Goal: Complete application form: Complete application form

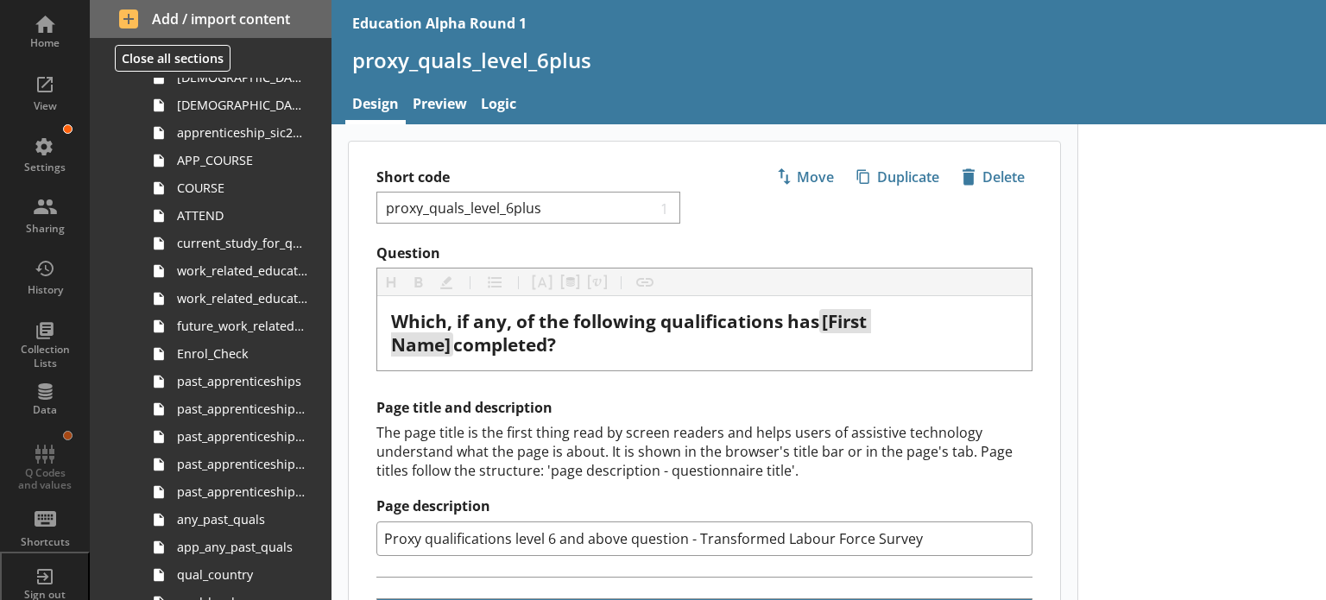
scroll to position [315, 0]
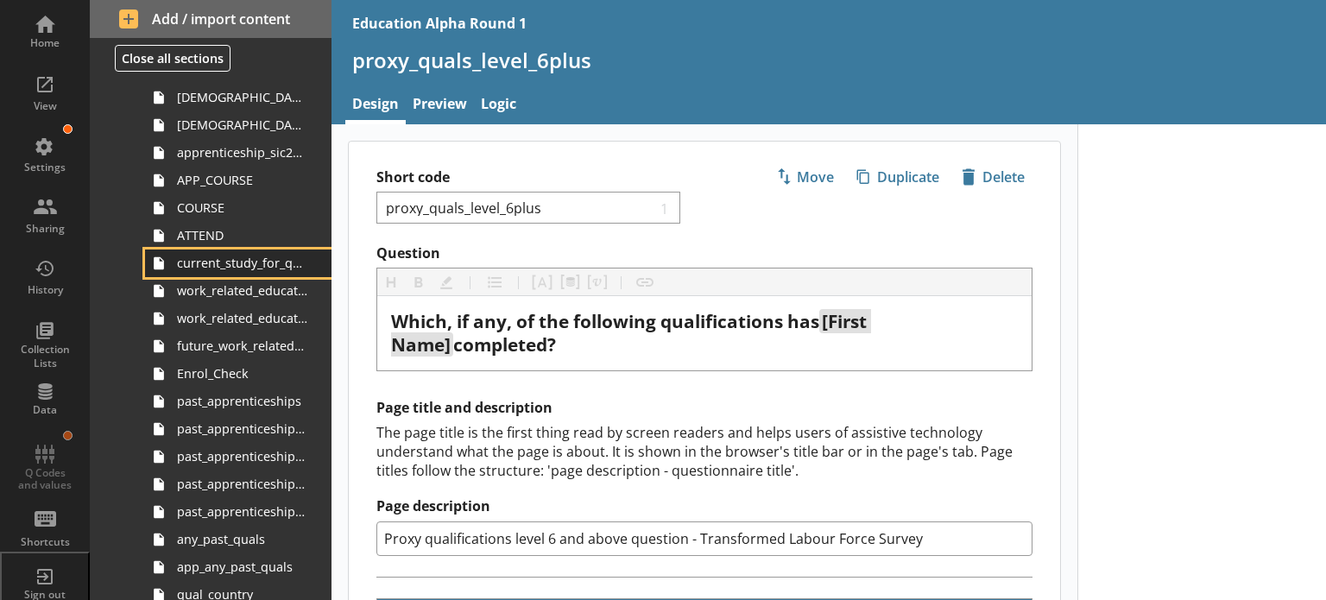
click at [228, 258] on span "current_study_for_qual" at bounding box center [242, 263] width 130 height 16
click at [214, 238] on span "ATTEND" at bounding box center [242, 235] width 130 height 16
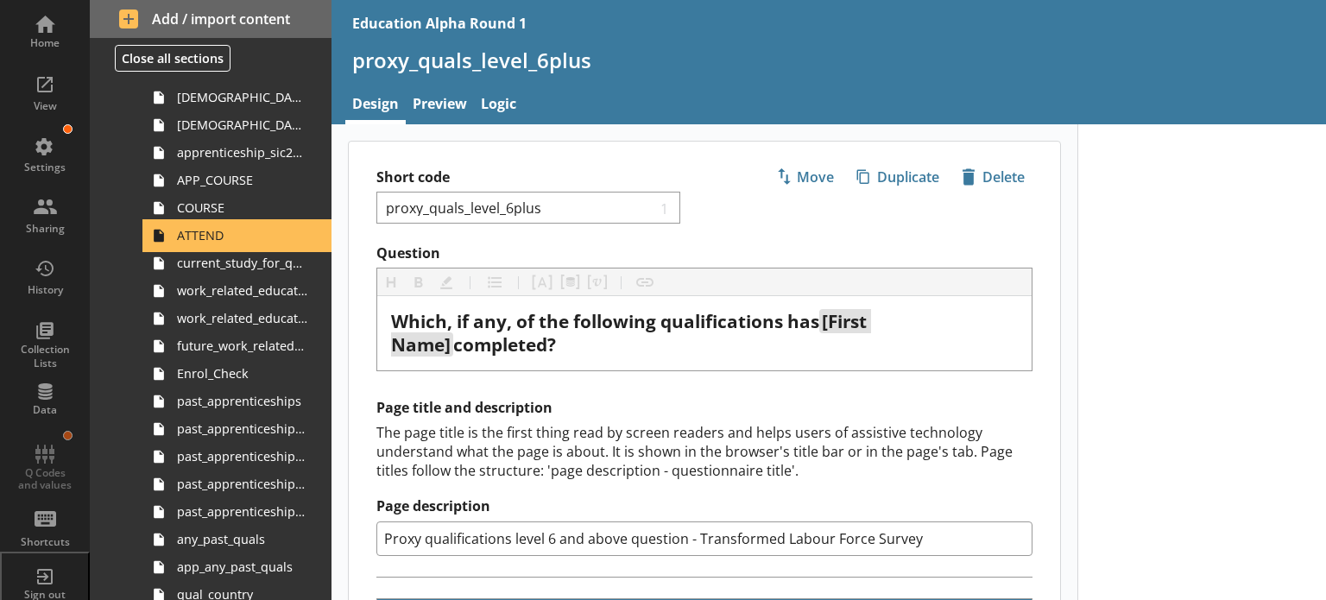
type textarea "x"
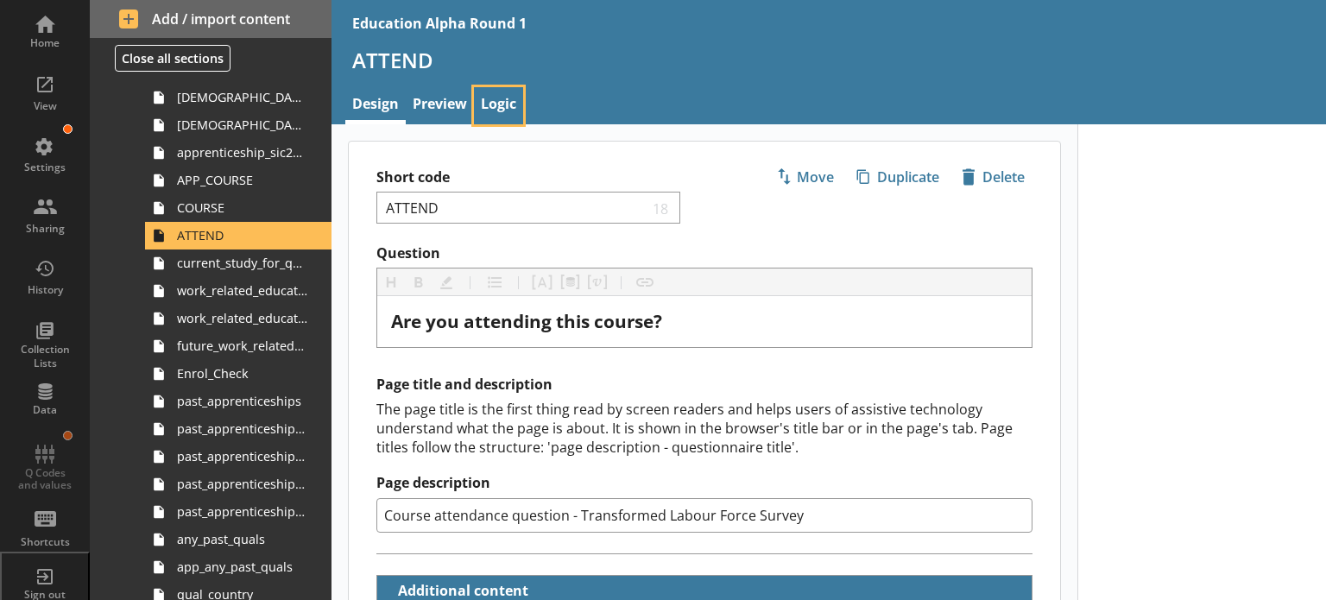
click at [498, 99] on link "Logic" at bounding box center [498, 105] width 49 height 37
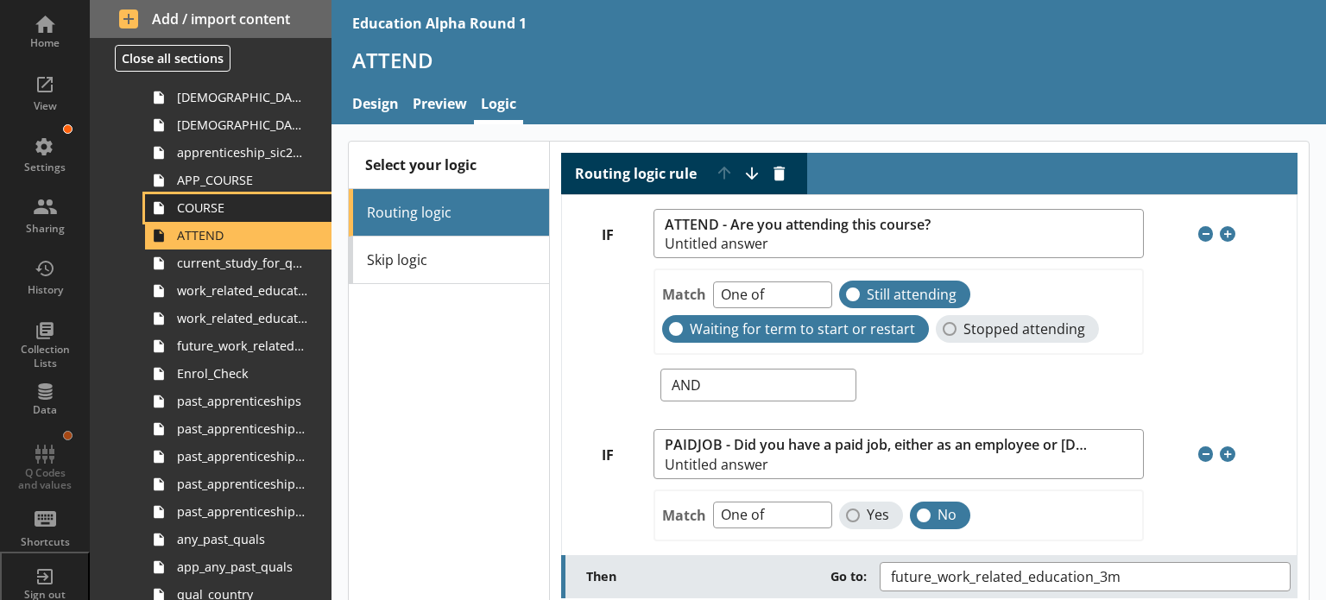
click at [193, 209] on span "COURSE" at bounding box center [242, 207] width 130 height 16
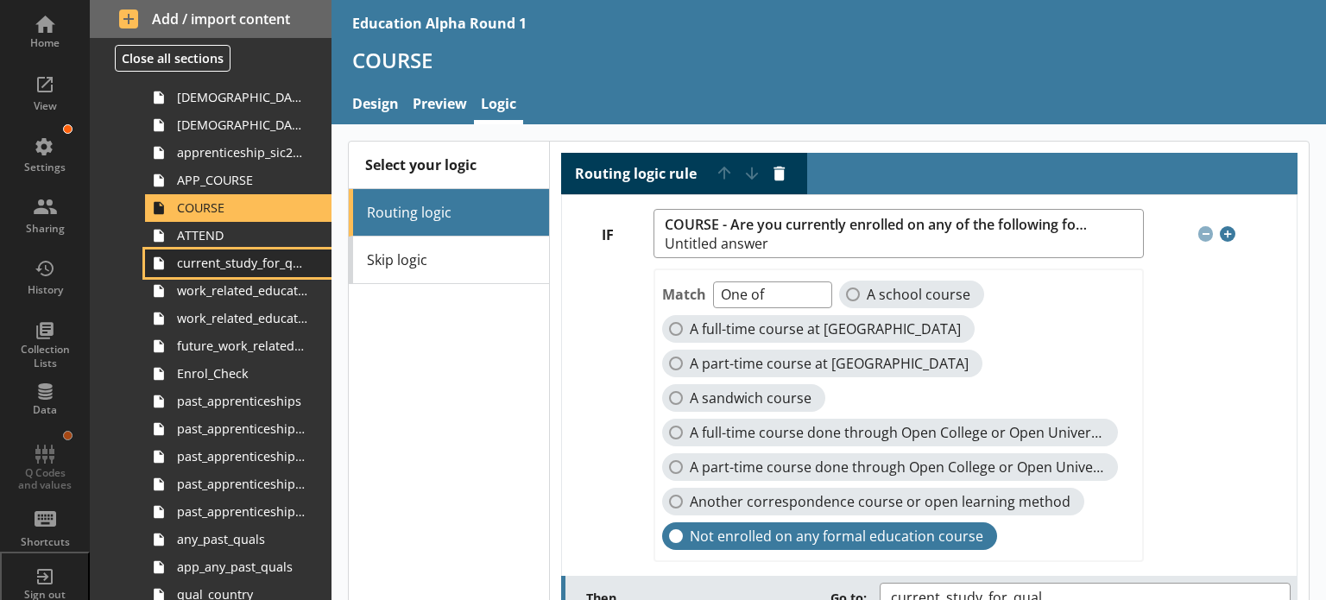
click at [277, 272] on link "current_study_for_qual" at bounding box center [238, 263] width 186 height 28
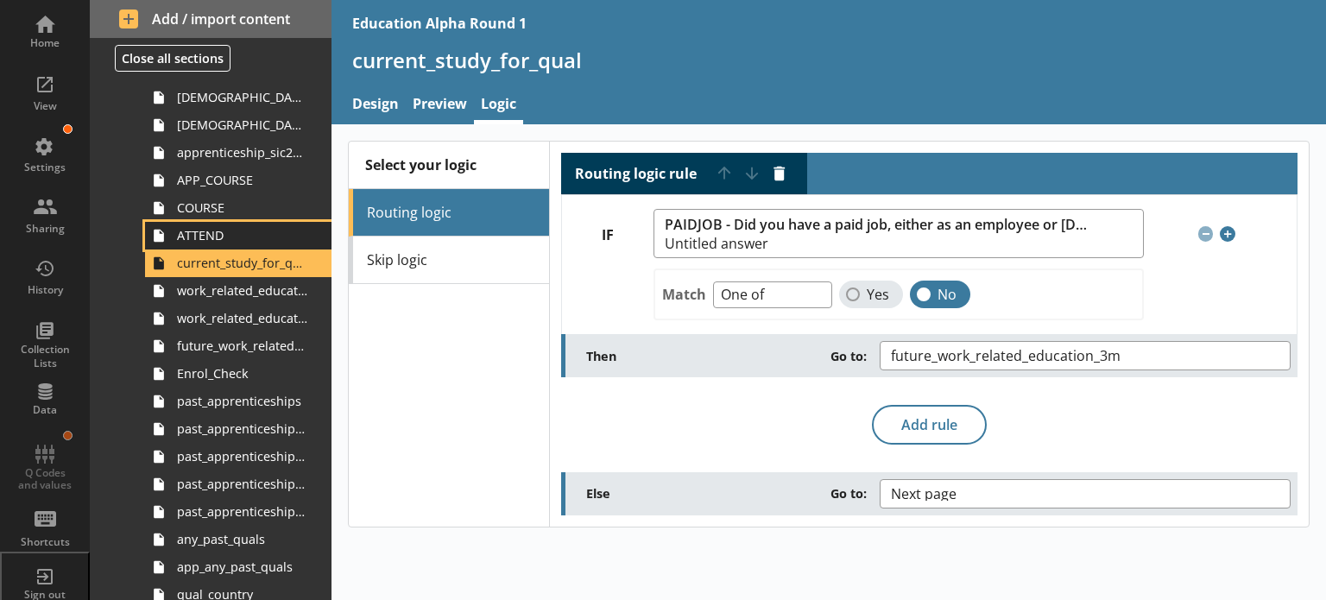
click at [214, 232] on span "ATTEND" at bounding box center [242, 235] width 130 height 16
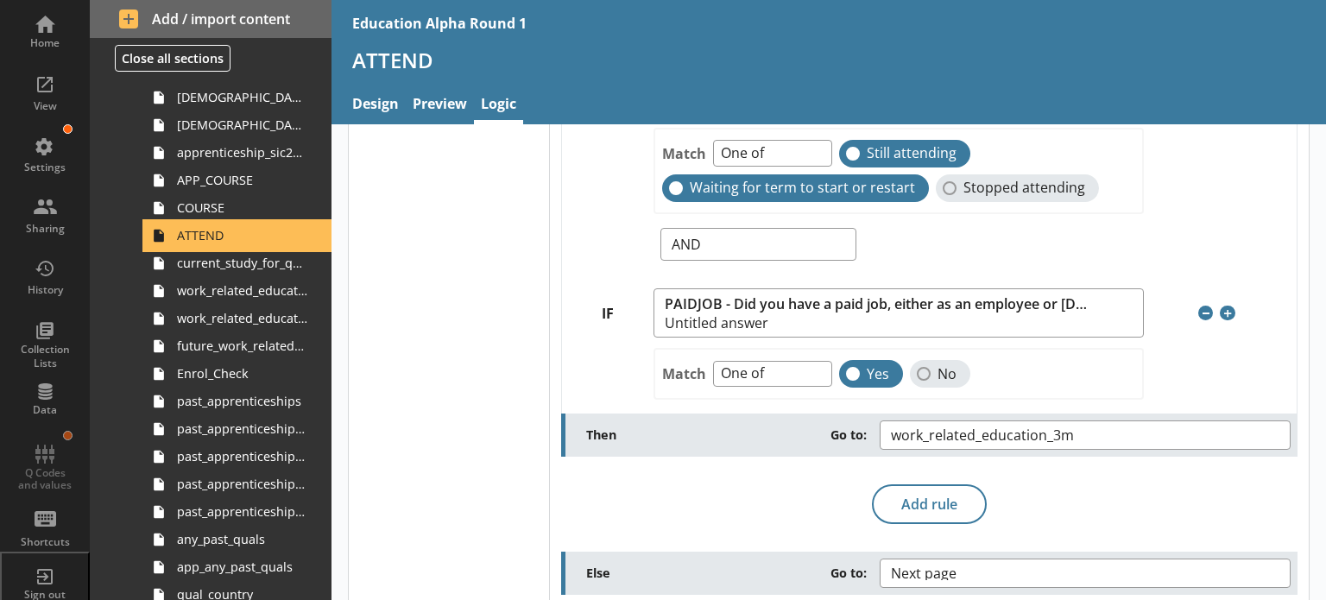
scroll to position [625, 0]
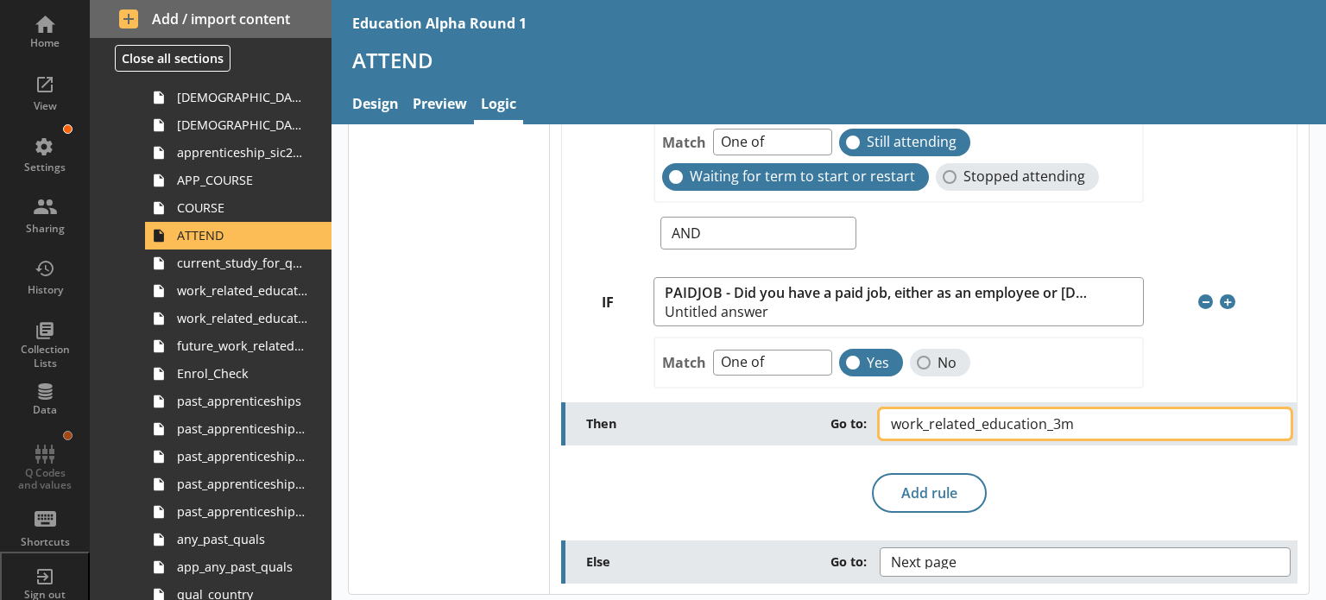
click at [1151, 419] on button "work_related_education_3m" at bounding box center [1084, 423] width 411 height 29
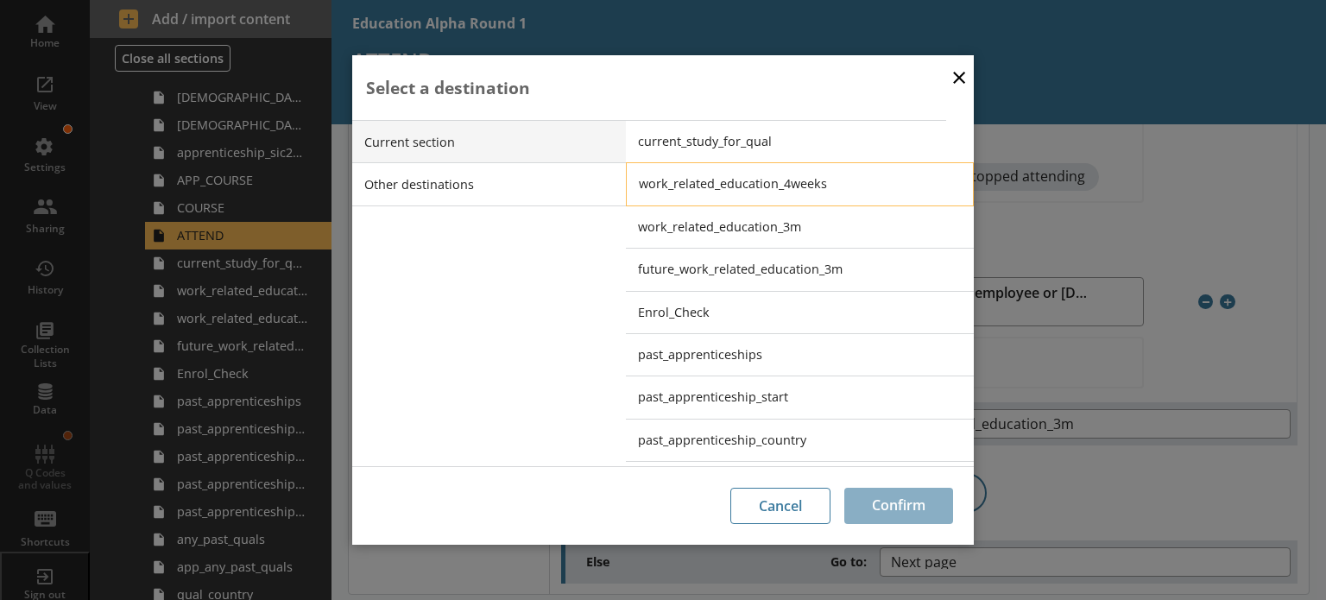
click at [758, 186] on span "work_related_education_4weeks" at bounding box center [813, 183] width 348 height 16
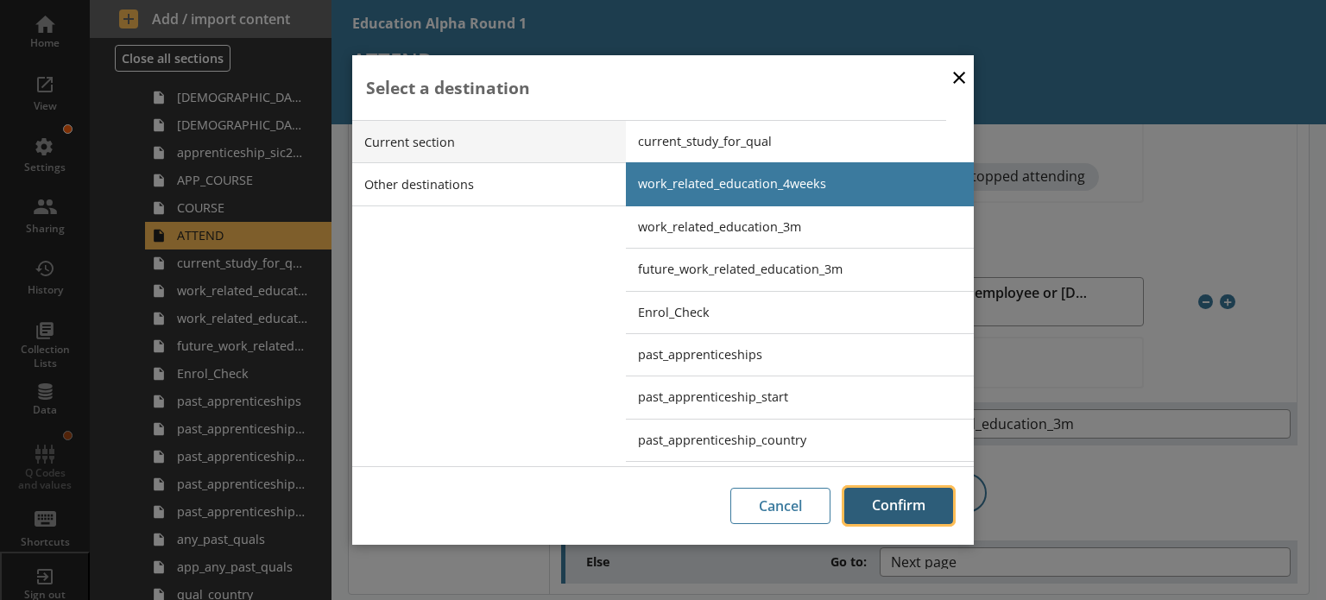
click at [875, 505] on button "Confirm" at bounding box center [898, 506] width 109 height 36
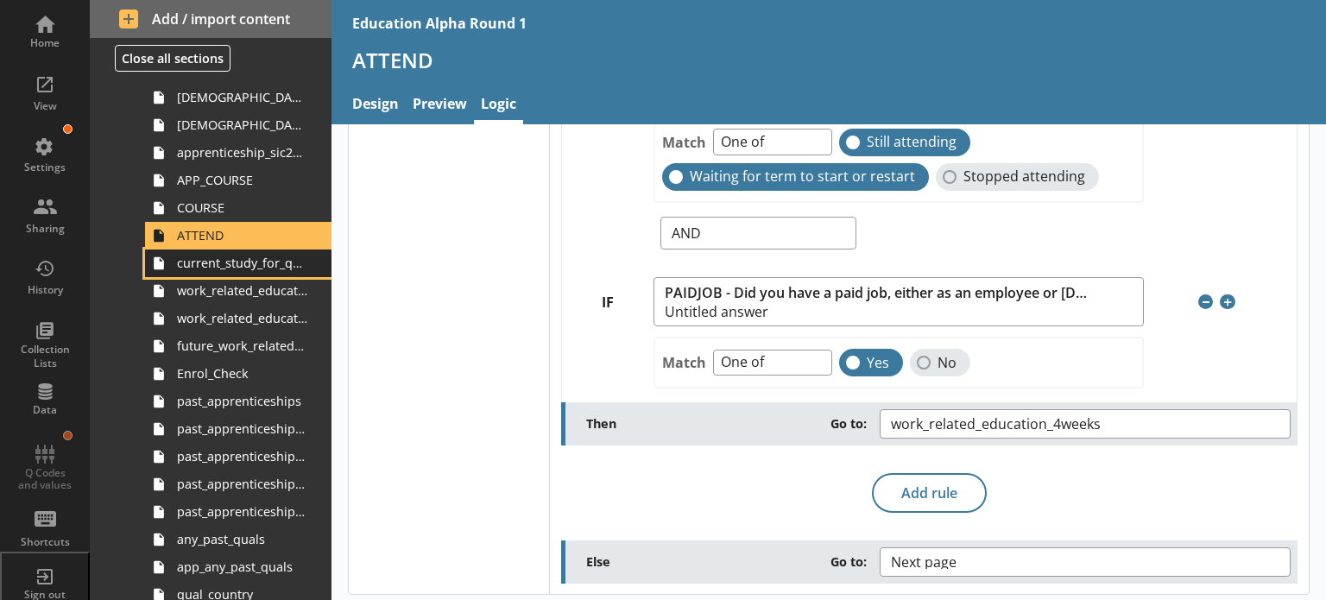
click at [250, 271] on link "current_study_for_qual" at bounding box center [238, 263] width 186 height 28
